Goal: Browse casually: Explore the website without a specific task or goal

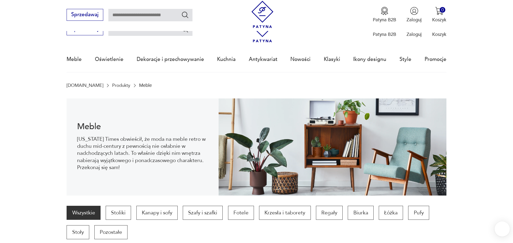
click at [33, 206] on section "Wszystkie Stoliki Kanapy i sofy Szafy i szafki Fotele Krzesła i taborety Regały…" at bounding box center [256, 228] width 513 height 44
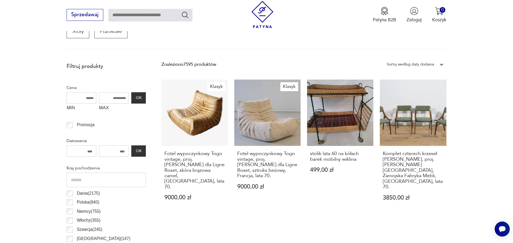
scroll to position [302, 0]
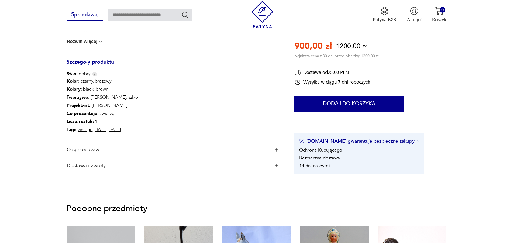
click at [83, 151] on span "O sprzedawcy" at bounding box center [168, 150] width 203 height 16
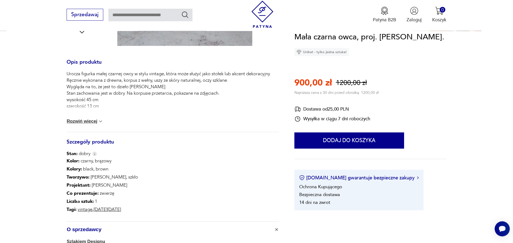
scroll to position [101, 0]
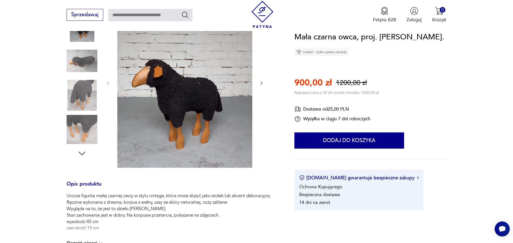
click at [185, 92] on img at bounding box center [184, 83] width 135 height 170
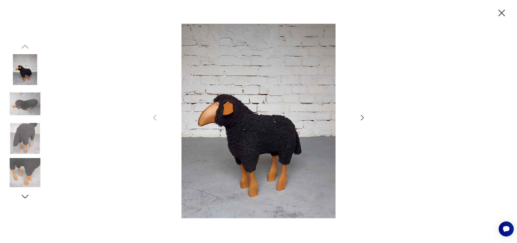
click at [272, 129] on img at bounding box center [258, 121] width 187 height 194
click at [16, 144] on img at bounding box center [25, 138] width 31 height 31
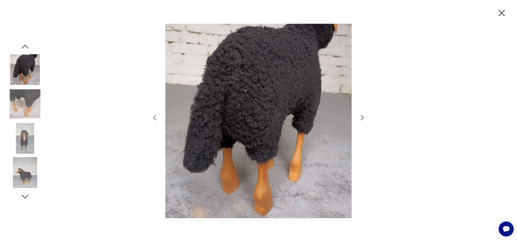
click at [20, 174] on img at bounding box center [25, 172] width 31 height 31
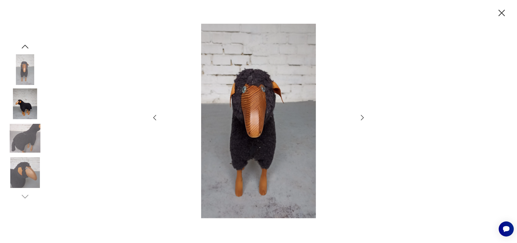
click at [25, 176] on img at bounding box center [25, 172] width 31 height 31
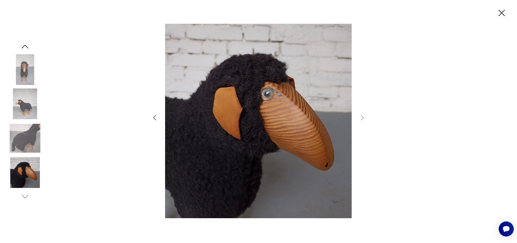
click at [22, 68] on img at bounding box center [25, 69] width 31 height 31
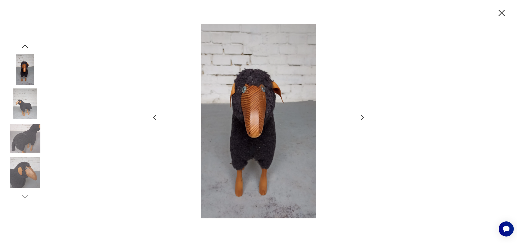
click at [23, 104] on img at bounding box center [25, 103] width 31 height 31
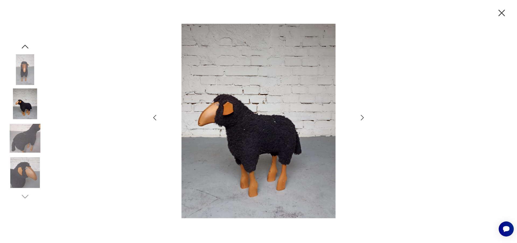
click at [218, 130] on img at bounding box center [258, 121] width 187 height 194
click at [31, 132] on img at bounding box center [25, 138] width 31 height 31
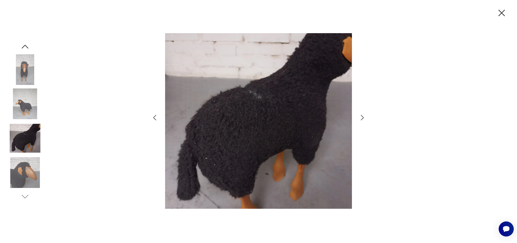
click at [502, 13] on icon "button" at bounding box center [502, 13] width 6 height 6
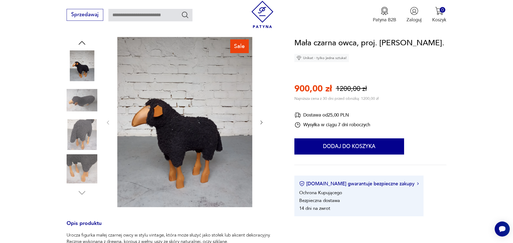
scroll to position [0, 0]
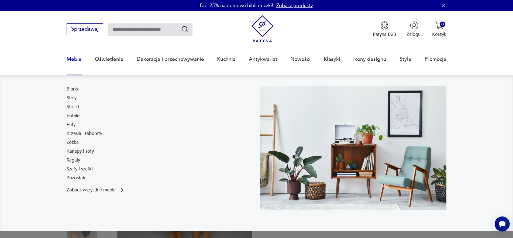
click at [72, 59] on link "Meble" at bounding box center [74, 59] width 15 height 25
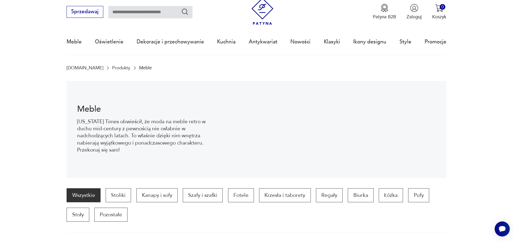
scroll to position [118, 0]
